Goal: Check status: Check status

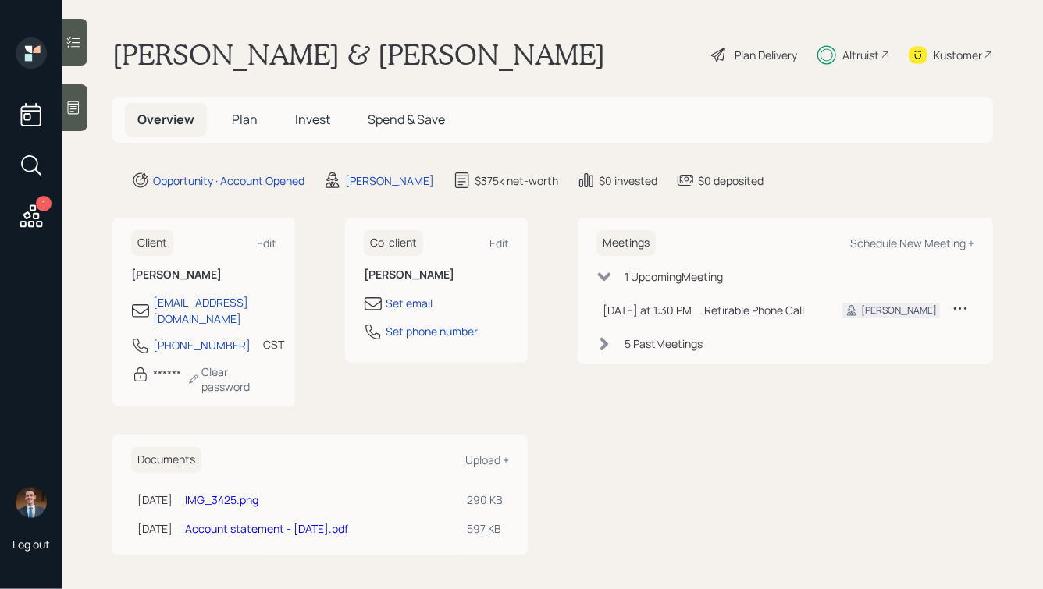
click at [847, 55] on div "Altruist" at bounding box center [860, 55] width 37 height 16
click at [865, 53] on div "Altruist" at bounding box center [860, 55] width 37 height 16
click at [324, 119] on span "Invest" at bounding box center [312, 119] width 35 height 17
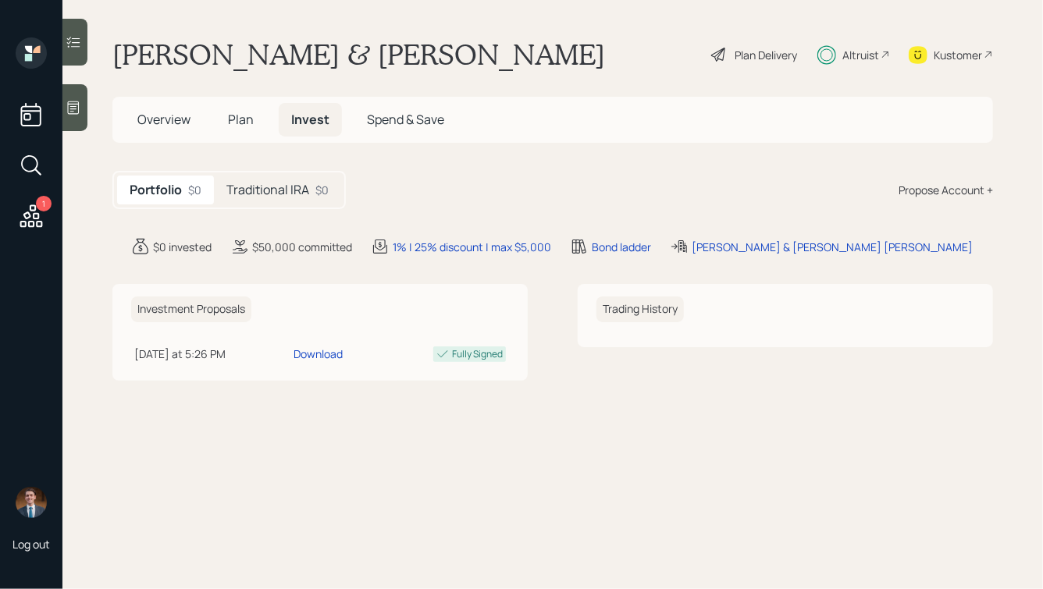
click at [297, 193] on h5 "Traditional IRA" at bounding box center [267, 190] width 83 height 15
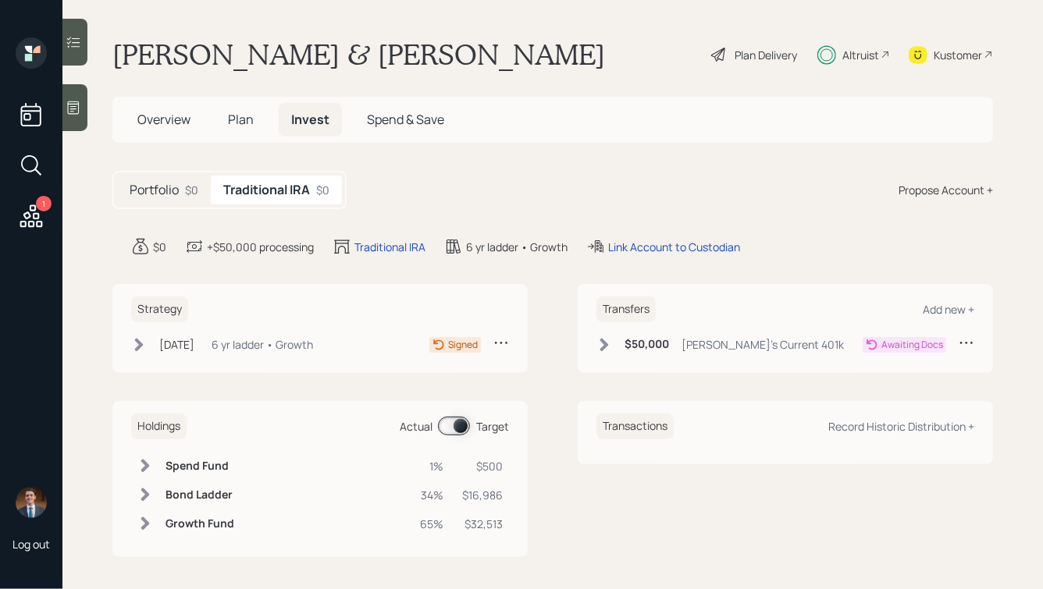
click at [601, 339] on icon at bounding box center [604, 344] width 9 height 13
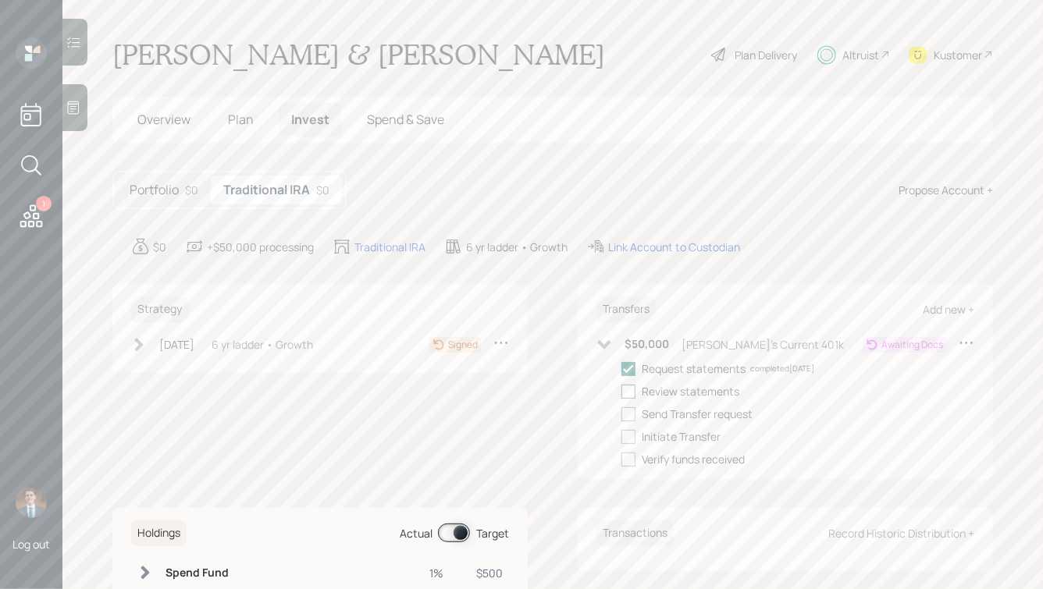
click at [627, 391] on div at bounding box center [628, 392] width 14 height 14
click at [621, 391] on input "checkbox" at bounding box center [620, 391] width 1 height 1
checkbox input "true"
click at [628, 427] on div "Request statements completed [DATE] Review statements completed [DATE] Send Tra…" at bounding box center [797, 414] width 353 height 107
click at [629, 410] on div at bounding box center [628, 414] width 14 height 14
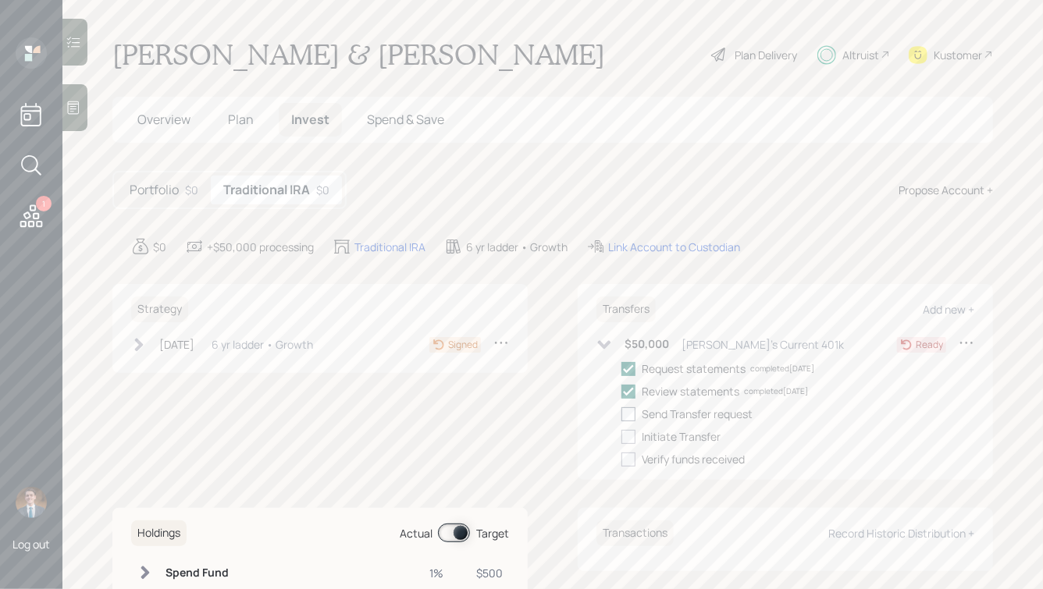
click at [621, 414] on input "checkbox" at bounding box center [620, 414] width 1 height 1
checkbox input "true"
click at [629, 432] on div at bounding box center [628, 437] width 14 height 14
click at [621, 436] on input "checkbox" at bounding box center [620, 436] width 1 height 1
checkbox input "true"
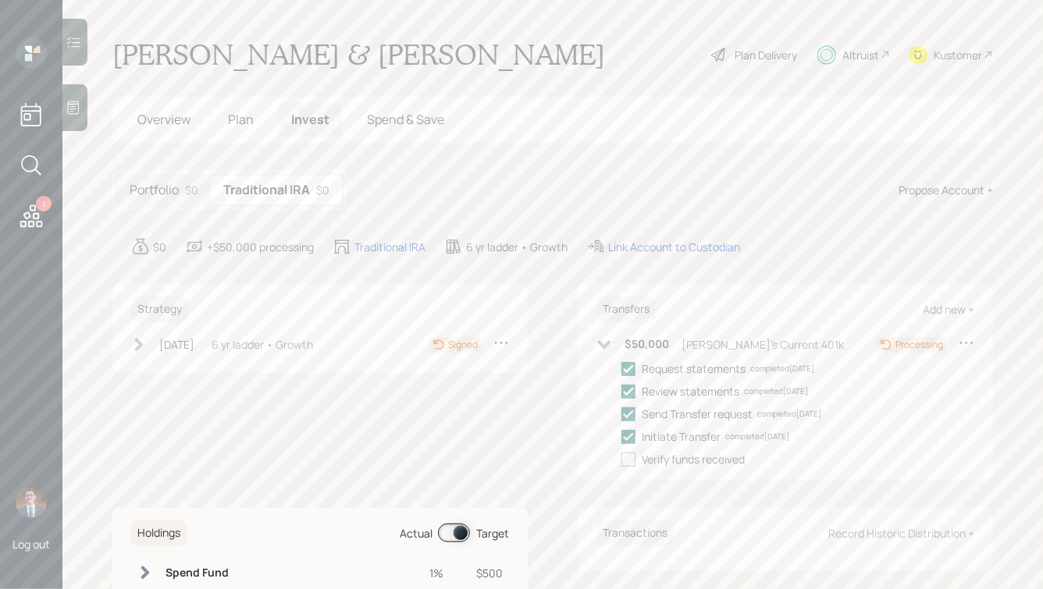
click at [223, 344] on div "[DATE] [DATE] 5:38 PM EDT 6 yr ladder • Growth" at bounding box center [222, 345] width 182 height 20
